Goal: Information Seeking & Learning: Learn about a topic

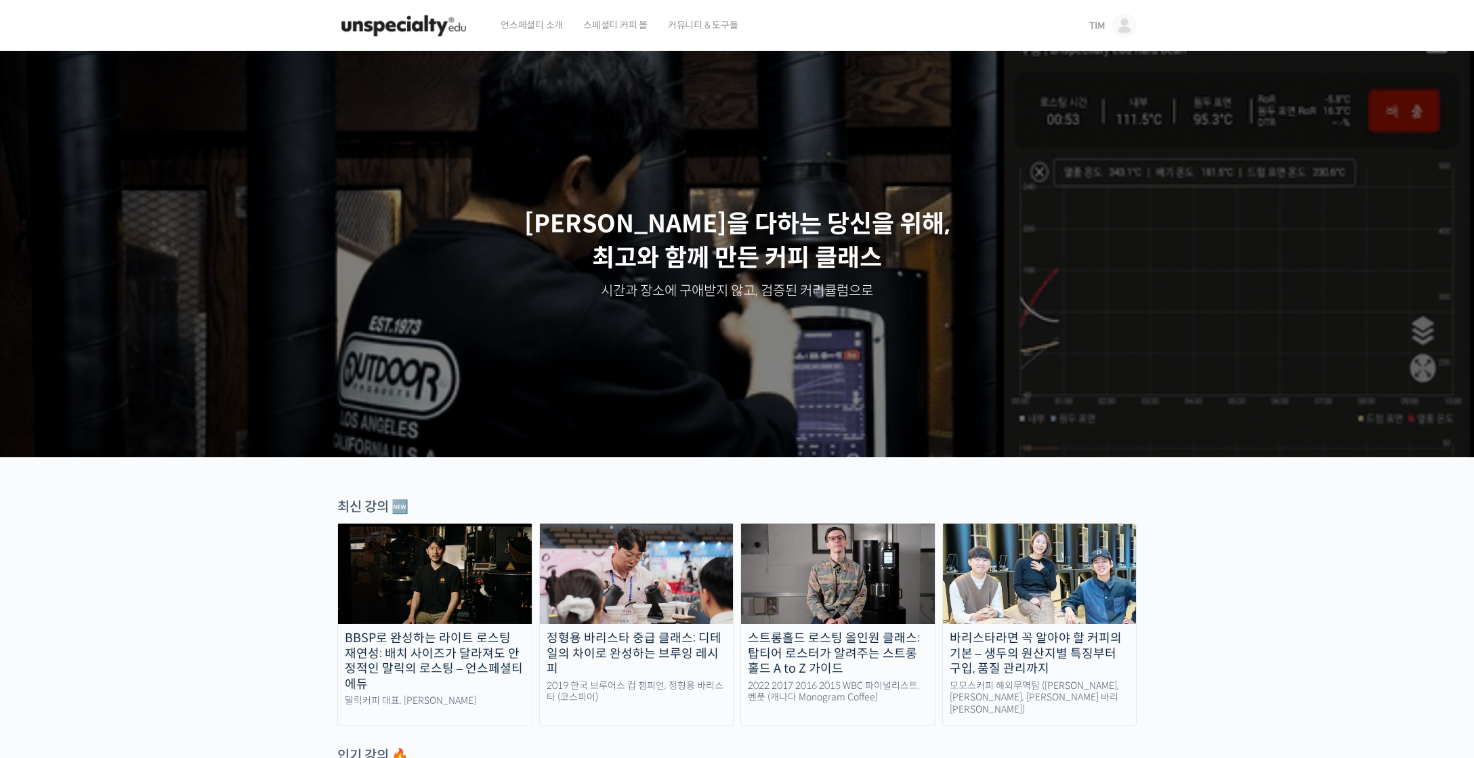
click at [1105, 24] on link "TIM" at bounding box center [1112, 25] width 47 height 51
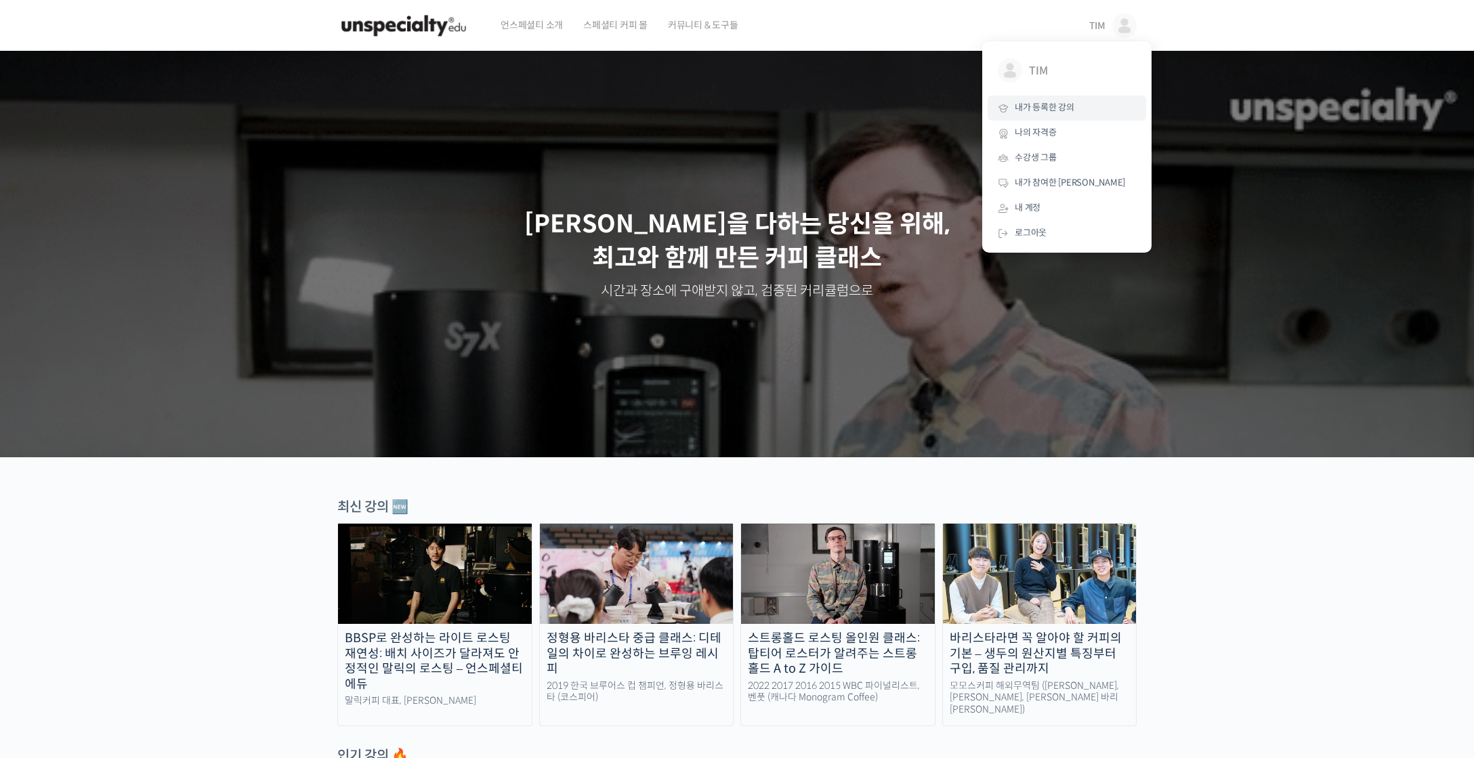
click at [1082, 102] on link "내가 등록한 강의" at bounding box center [1066, 107] width 158 height 25
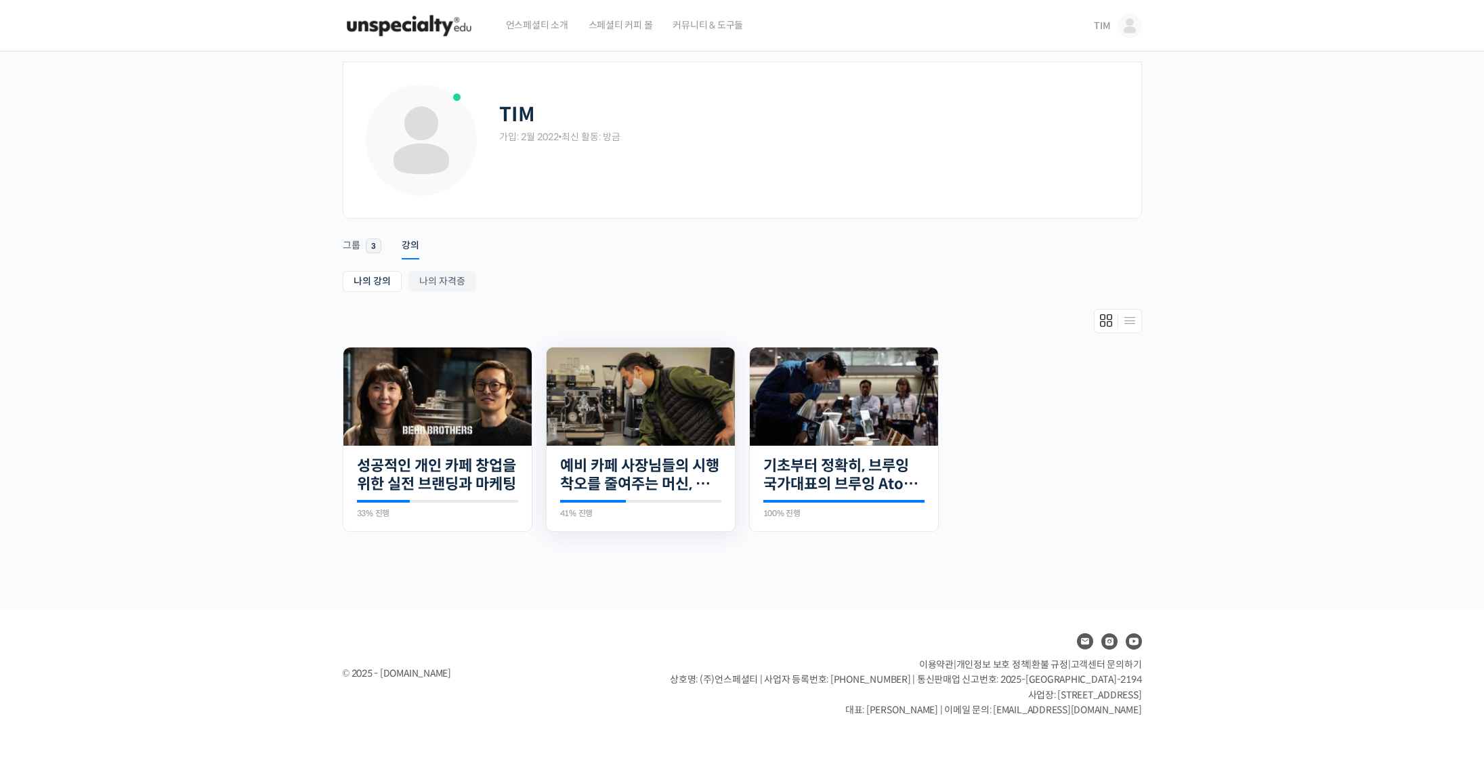
click at [639, 416] on img at bounding box center [641, 396] width 188 height 98
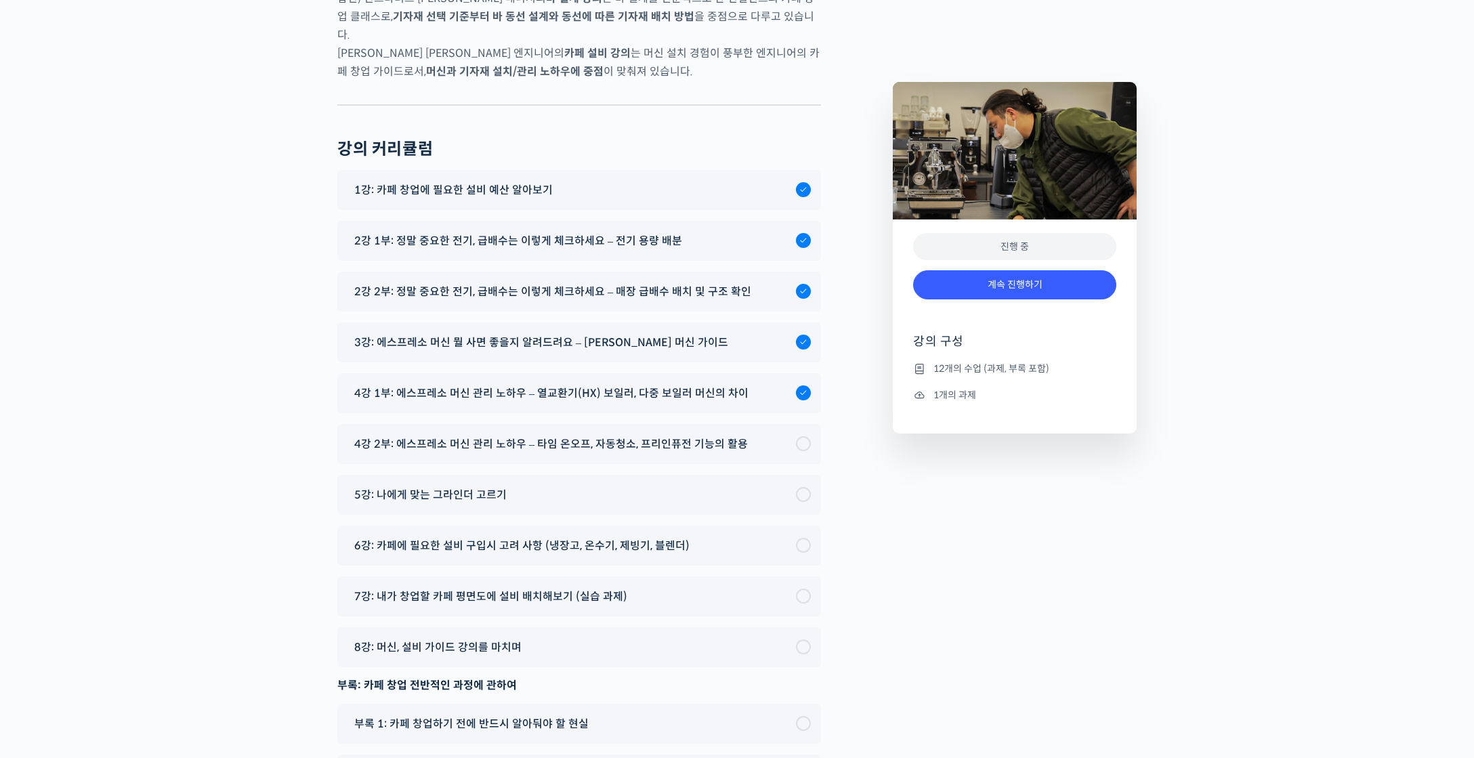
scroll to position [4803, 0]
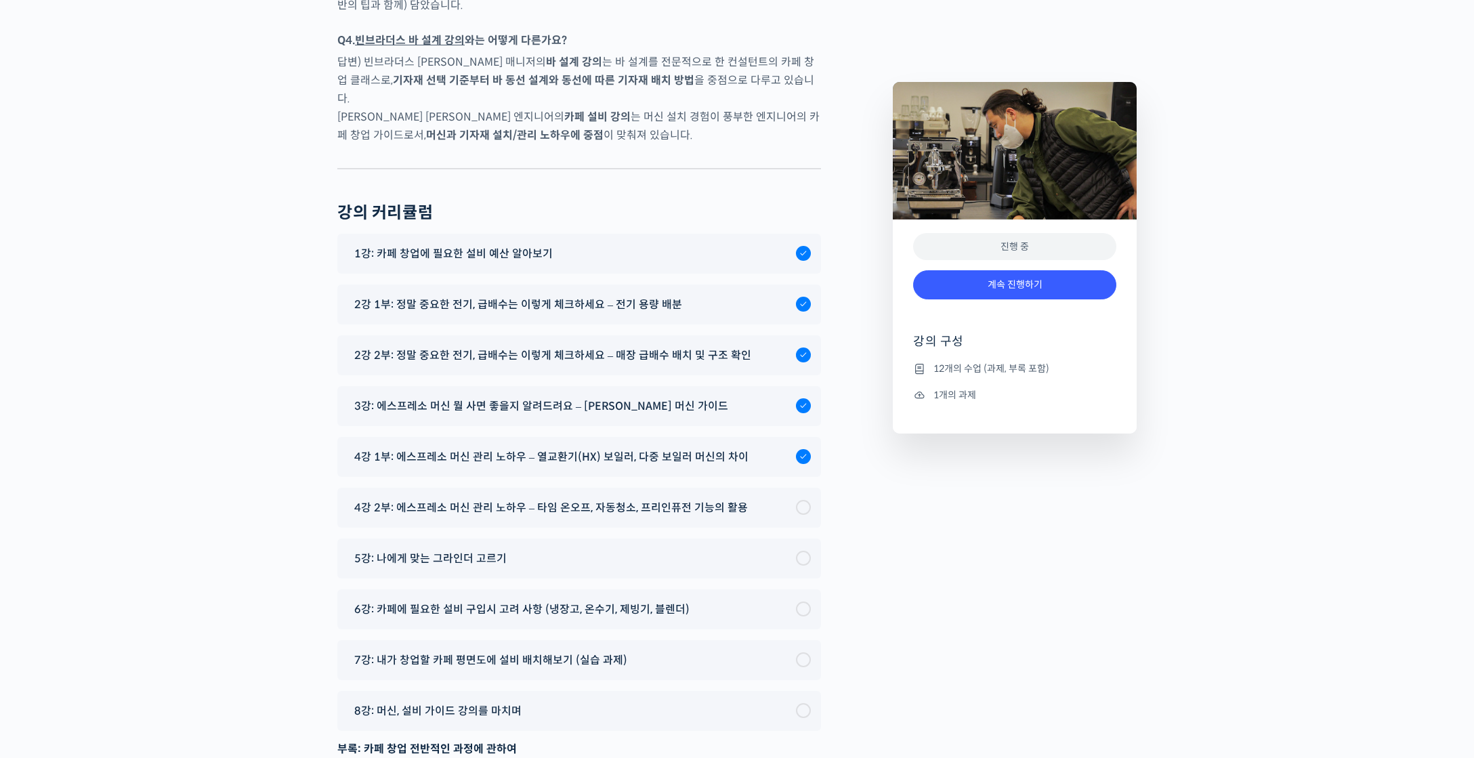
click at [563, 386] on div "3강: 에스프레소 머신 뭘 사면 좋을지 알려드려요 – 에스프레소 머신 가이드" at bounding box center [579, 406] width 484 height 40
click at [563, 397] on span "3강: 에스프레소 머신 뭘 사면 좋을지 알려드려요 – [PERSON_NAME] 머신 가이드" at bounding box center [541, 406] width 374 height 18
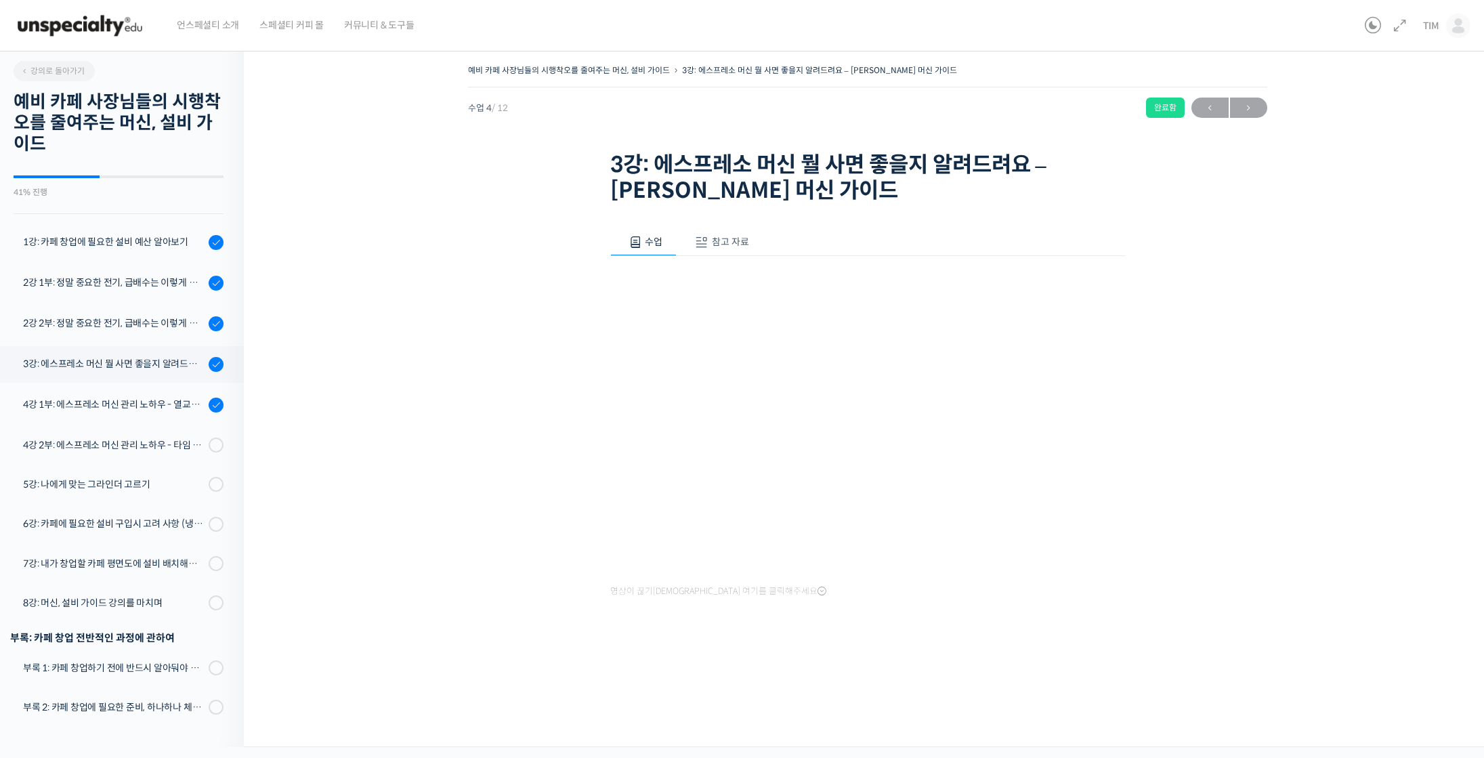
click at [715, 236] on span "참고 자료" at bounding box center [730, 242] width 37 height 12
click at [709, 282] on link "PPT 수업 자료 (클릭하시면 새 창에서 열립니다)" at bounding box center [718, 287] width 216 height 14
click at [642, 265] on div "PPT 수업 자료 (클릭하시면 새 창에서 열립니다)" at bounding box center [867, 276] width 515 height 40
click at [643, 255] on button "수업" at bounding box center [643, 242] width 67 height 28
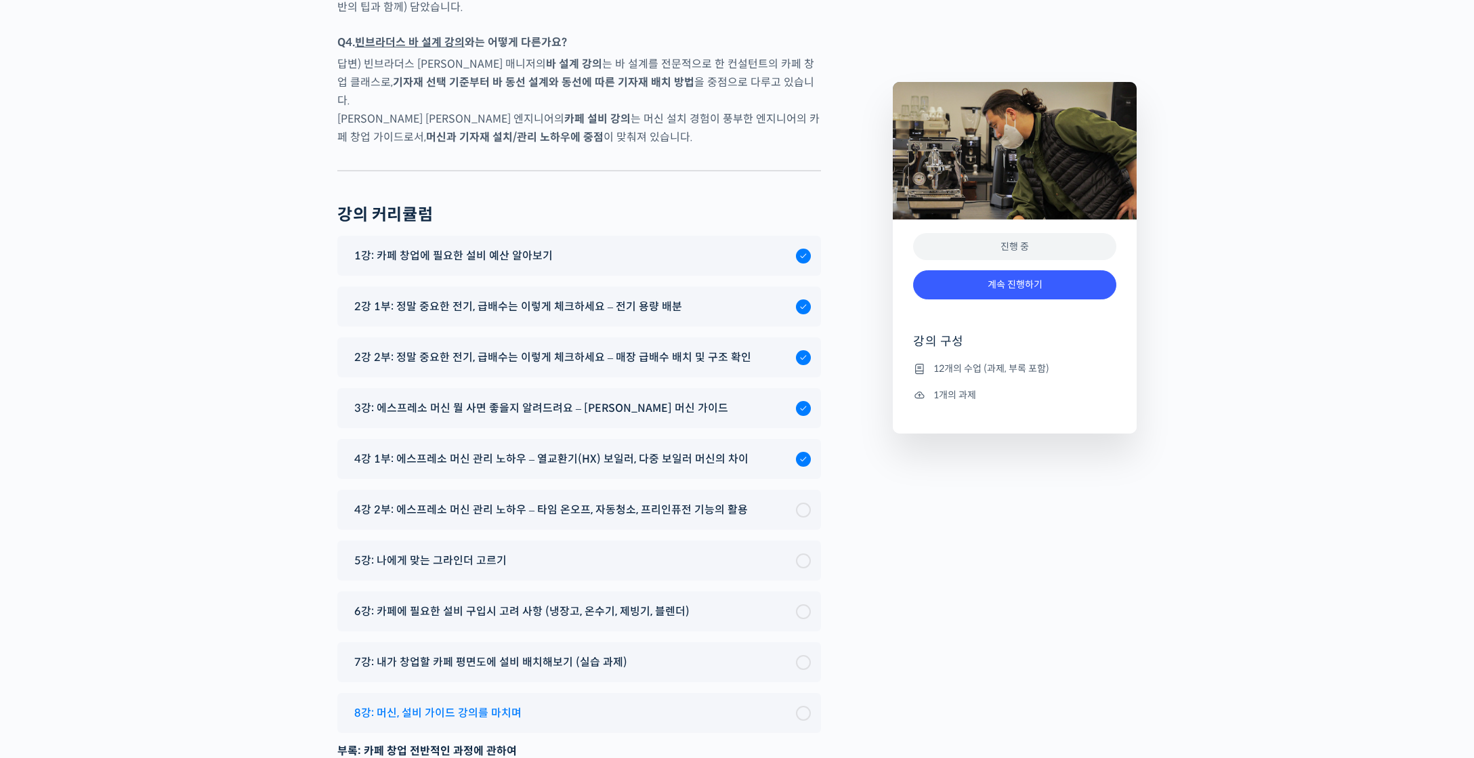
scroll to position [4801, 0]
click at [538, 450] on span "4강 1부: 에스프레소 머신 관리 노하우 – 열교환기(HX) 보일러, 다중 보일러 머신의 차이" at bounding box center [551, 459] width 394 height 18
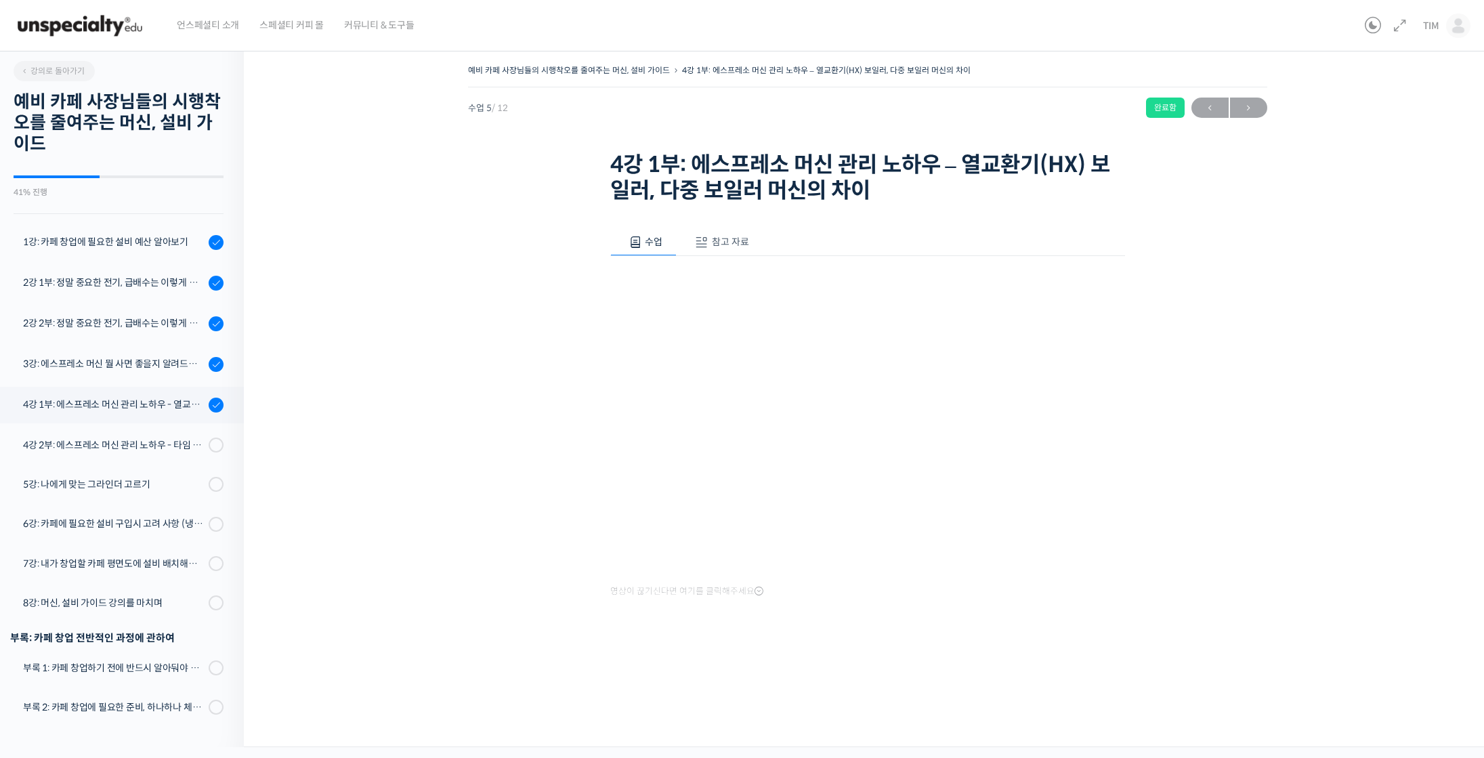
click at [738, 234] on button "참고 자료" at bounding box center [720, 242] width 87 height 28
click at [744, 278] on p "PPT 수업 자료 (클릭하시면 새 창에서 열립니다)" at bounding box center [867, 287] width 515 height 18
click at [747, 287] on link "PPT 수업 자료 (클릭하시면 새 창에서 열립니다)" at bounding box center [718, 287] width 216 height 14
click at [627, 239] on button "수업" at bounding box center [643, 242] width 67 height 28
